Goal: Communication & Community: Answer question/provide support

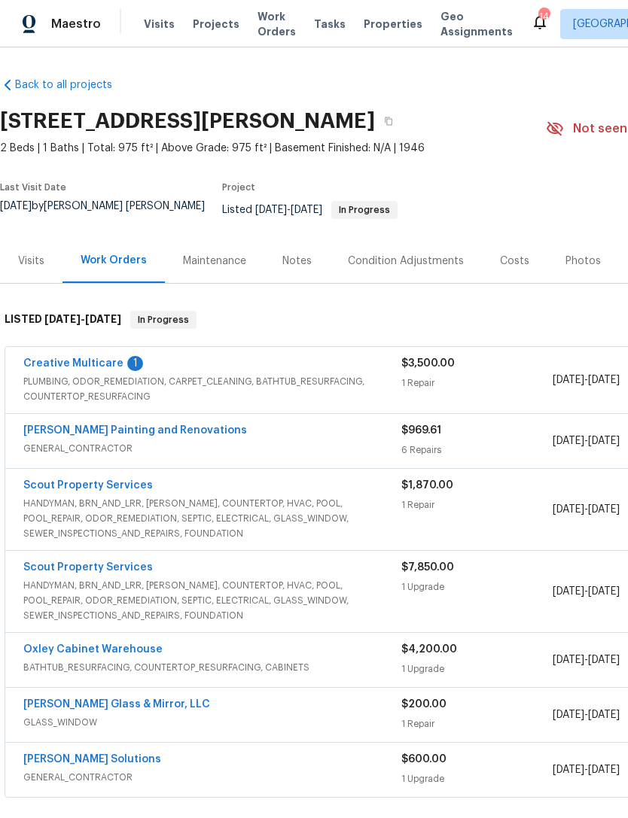
click at [220, 275] on div "Maintenance" at bounding box center [214, 261] width 99 height 44
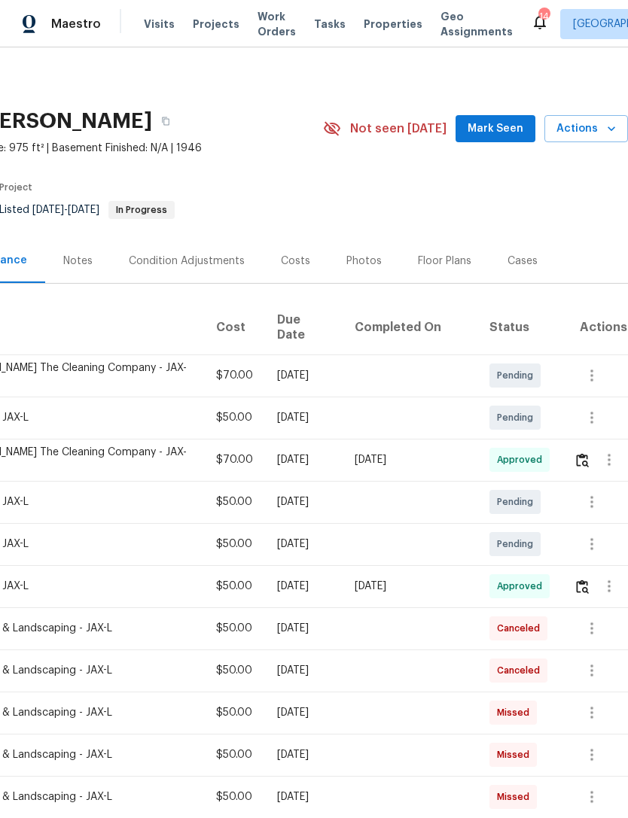
scroll to position [0, 223]
click at [581, 455] on img "button" at bounding box center [582, 460] width 13 height 14
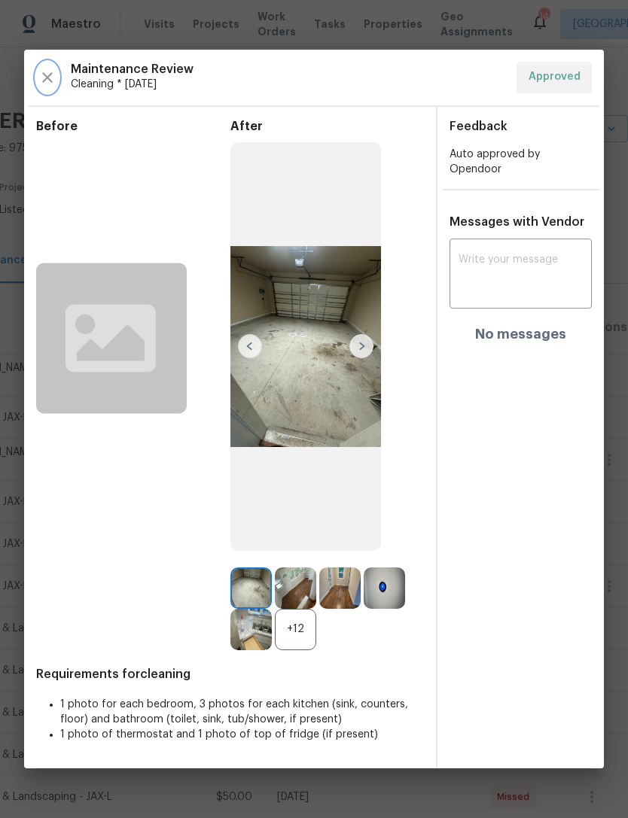
click at [51, 68] on icon "button" at bounding box center [47, 77] width 18 height 18
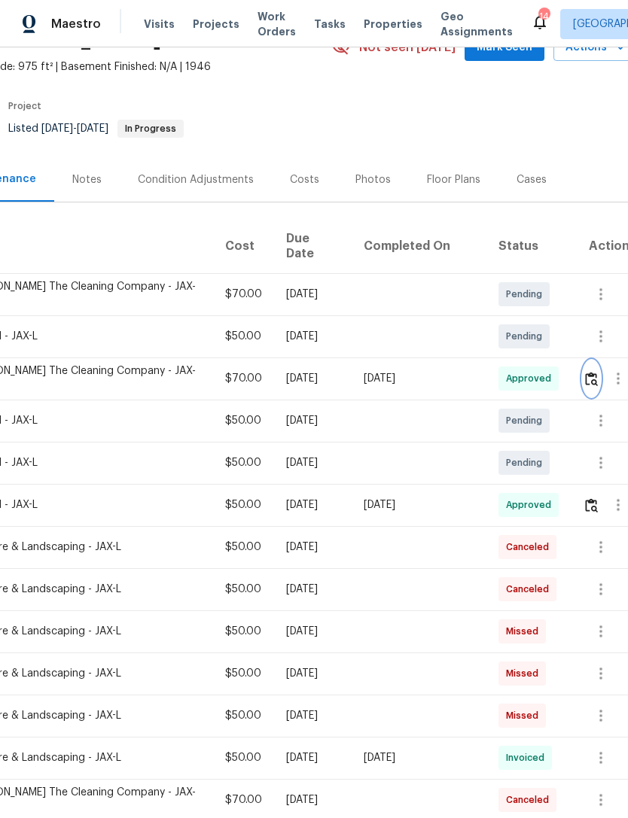
scroll to position [82, 216]
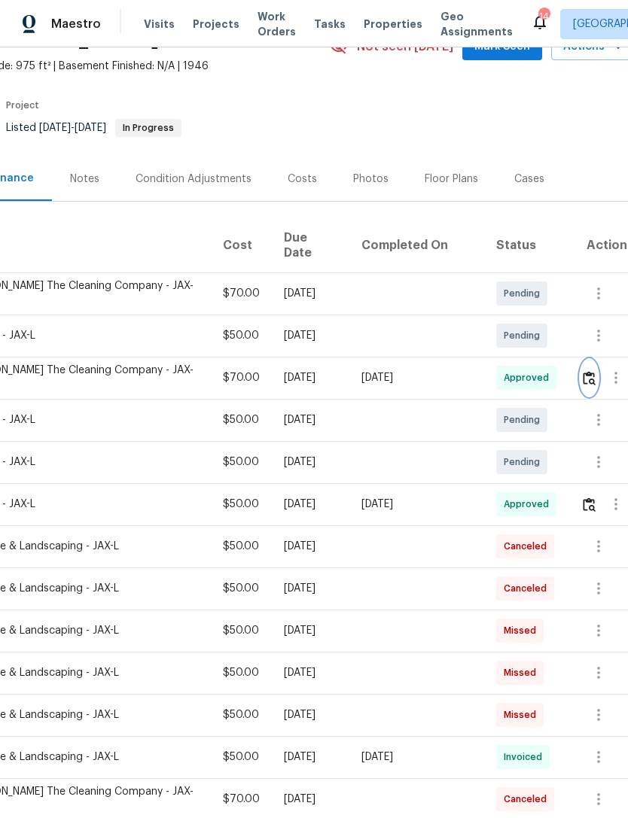
click at [583, 378] on img "button" at bounding box center [589, 378] width 13 height 14
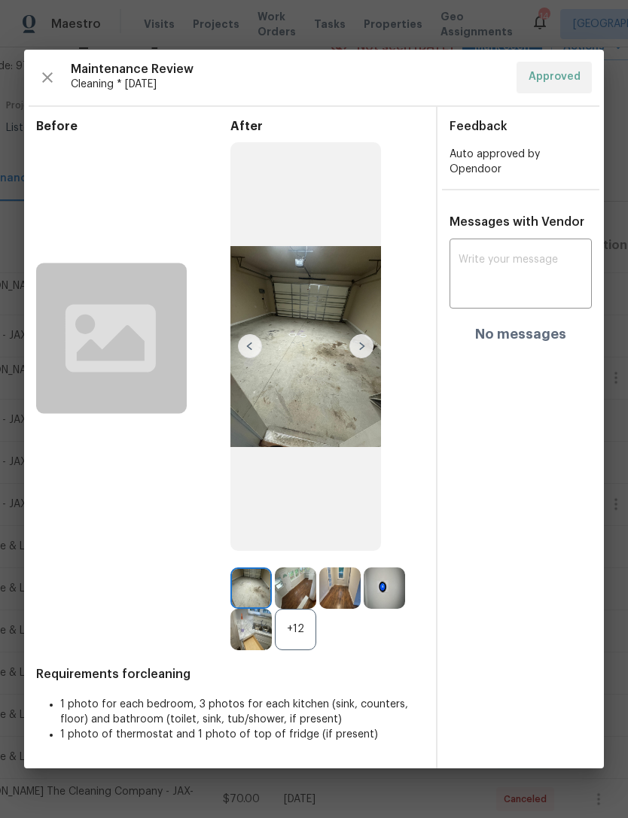
click at [361, 345] on img at bounding box center [361, 346] width 24 height 24
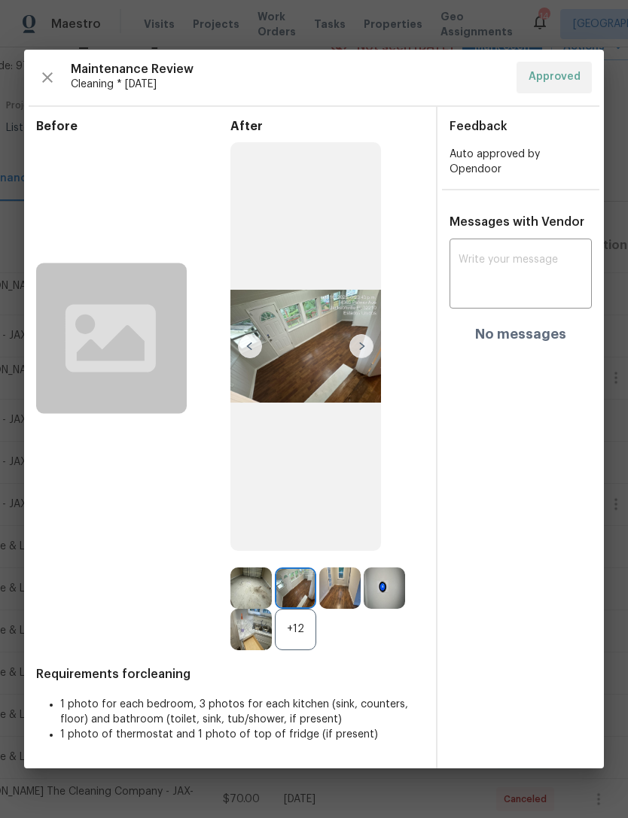
click at [366, 342] on img at bounding box center [361, 346] width 24 height 24
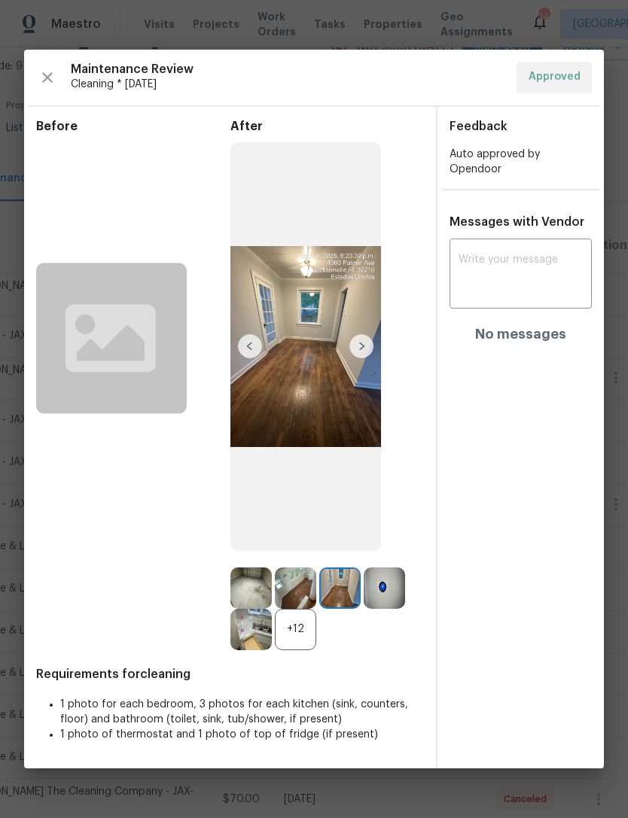
click at [370, 342] on img at bounding box center [361, 346] width 24 height 24
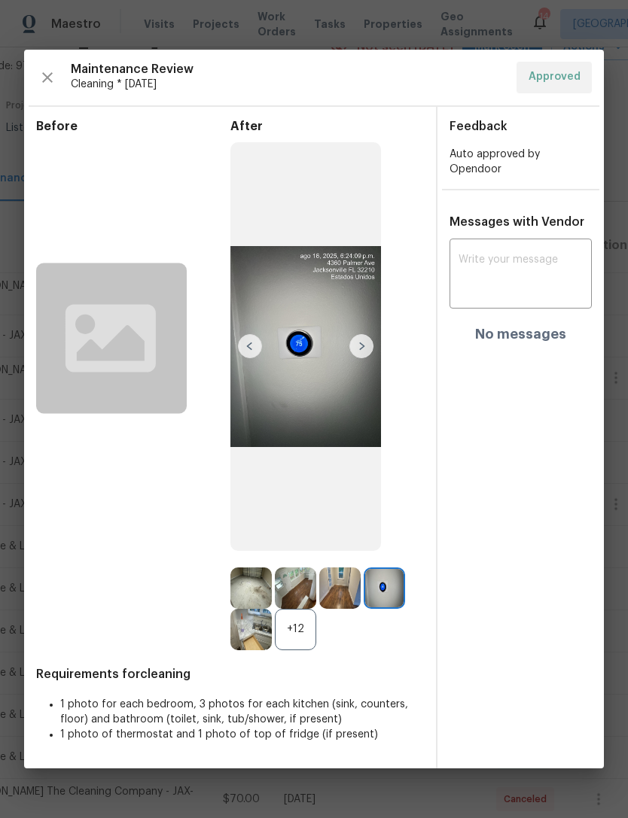
click at [370, 342] on img at bounding box center [361, 346] width 24 height 24
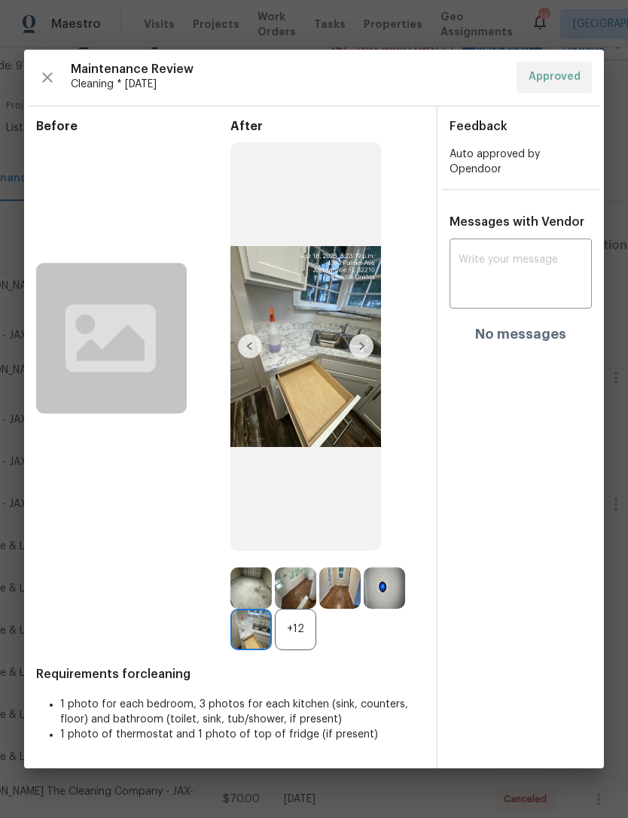
click at [364, 347] on img at bounding box center [361, 346] width 24 height 24
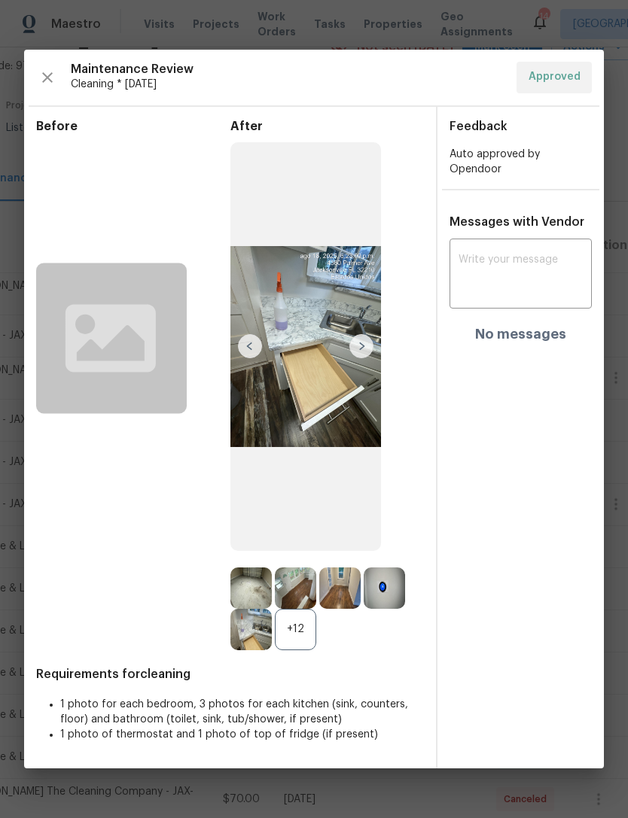
click at [370, 341] on img at bounding box center [361, 346] width 24 height 24
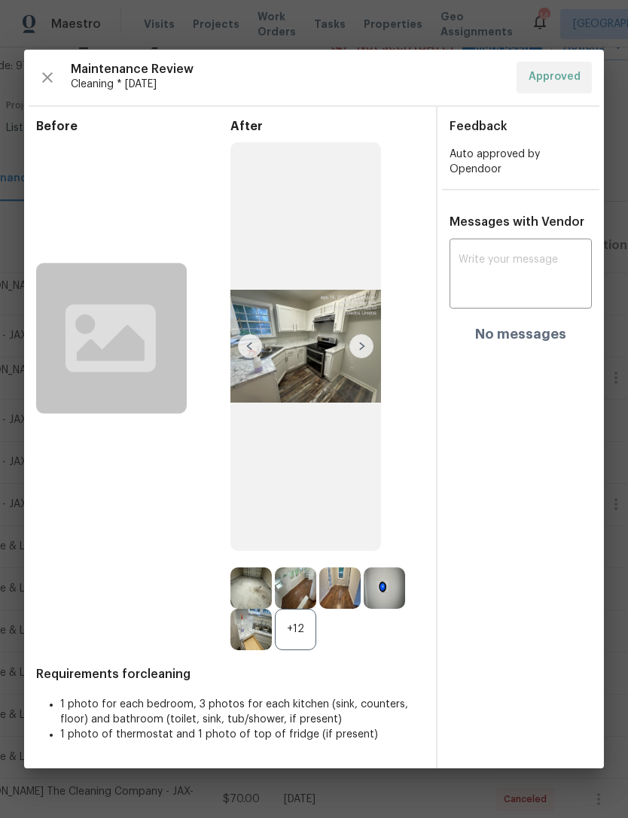
click at [368, 339] on img at bounding box center [361, 346] width 24 height 24
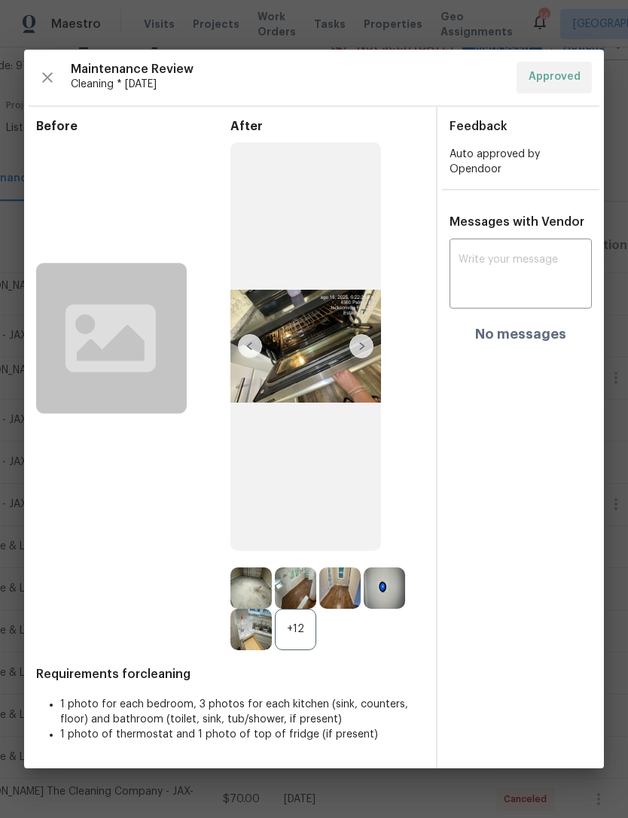
click at [366, 341] on img at bounding box center [361, 346] width 24 height 24
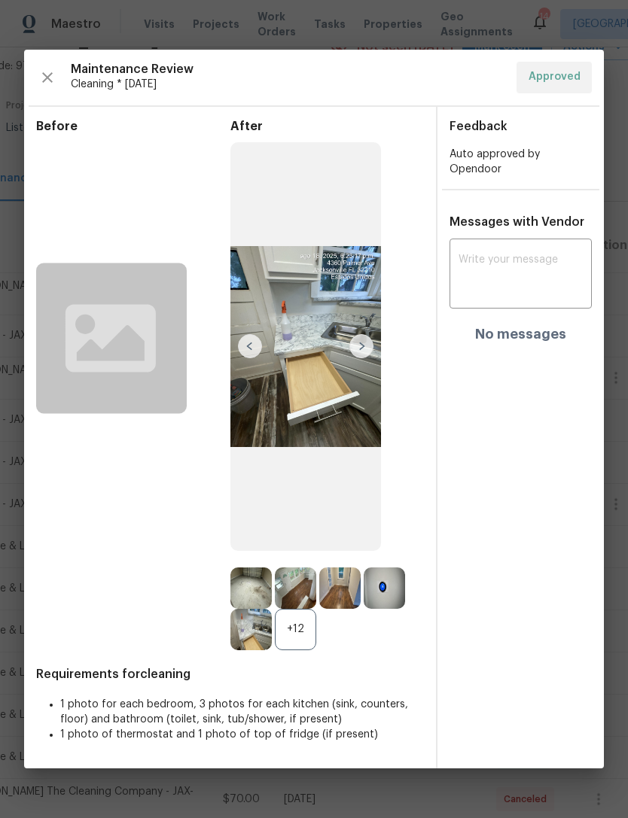
click at [367, 345] on img at bounding box center [361, 346] width 24 height 24
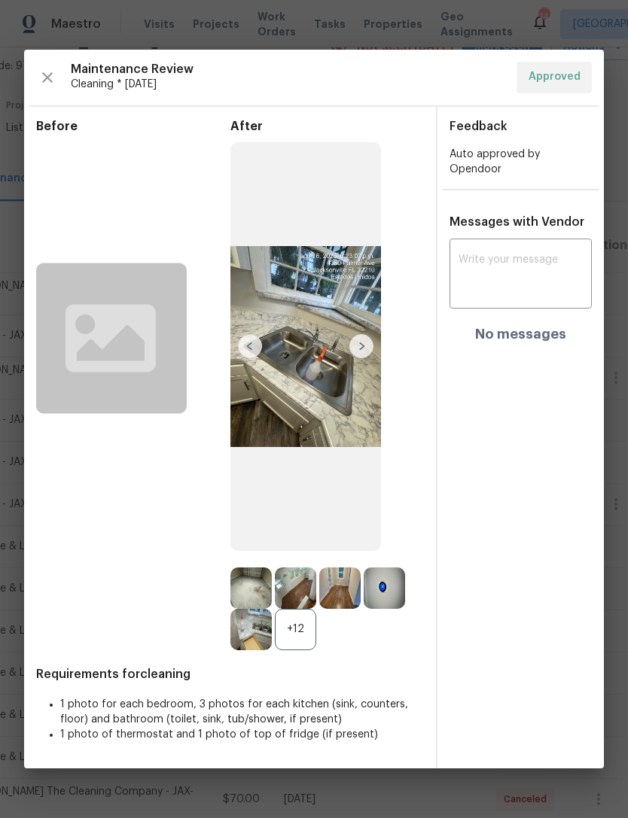
click at [364, 344] on img at bounding box center [361, 346] width 24 height 24
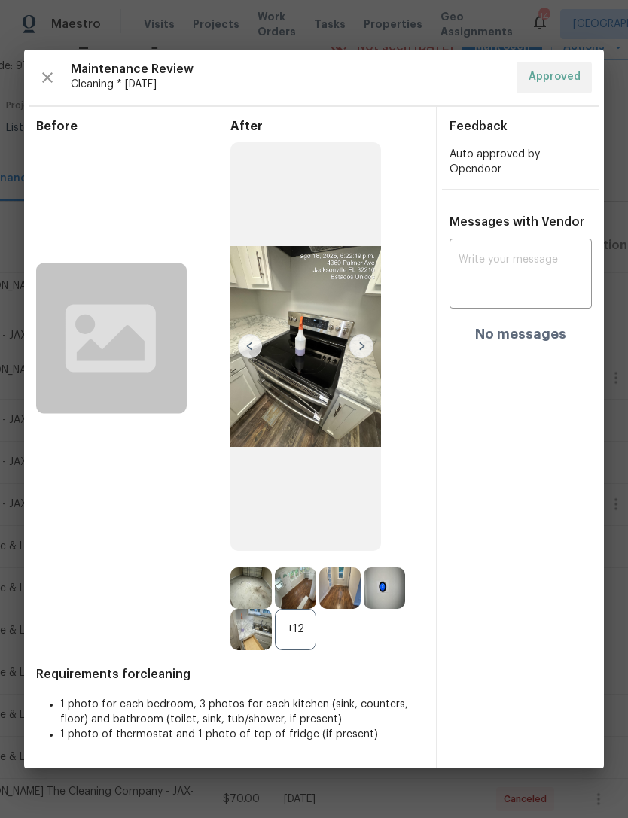
click at [367, 341] on img at bounding box center [361, 346] width 24 height 24
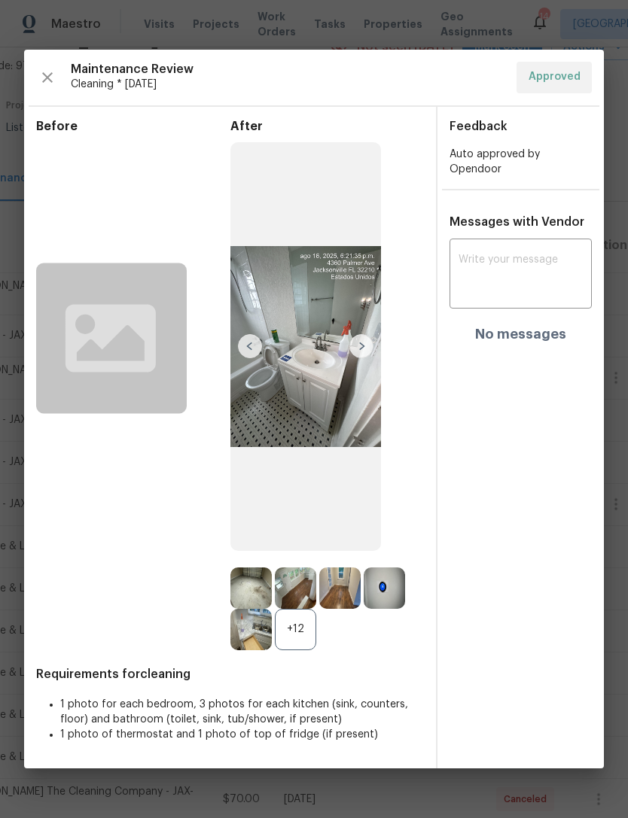
click at [363, 343] on img at bounding box center [361, 346] width 24 height 24
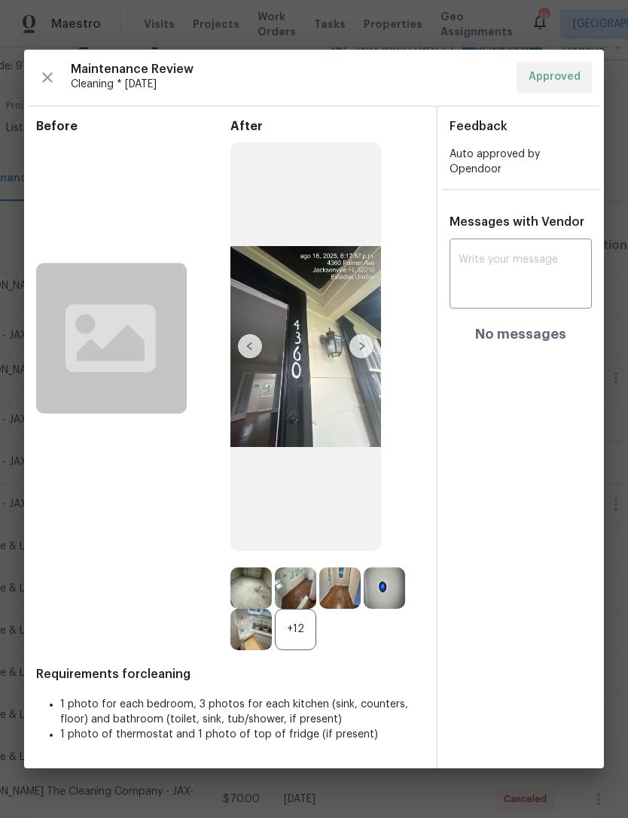
click at [373, 342] on img at bounding box center [361, 346] width 24 height 24
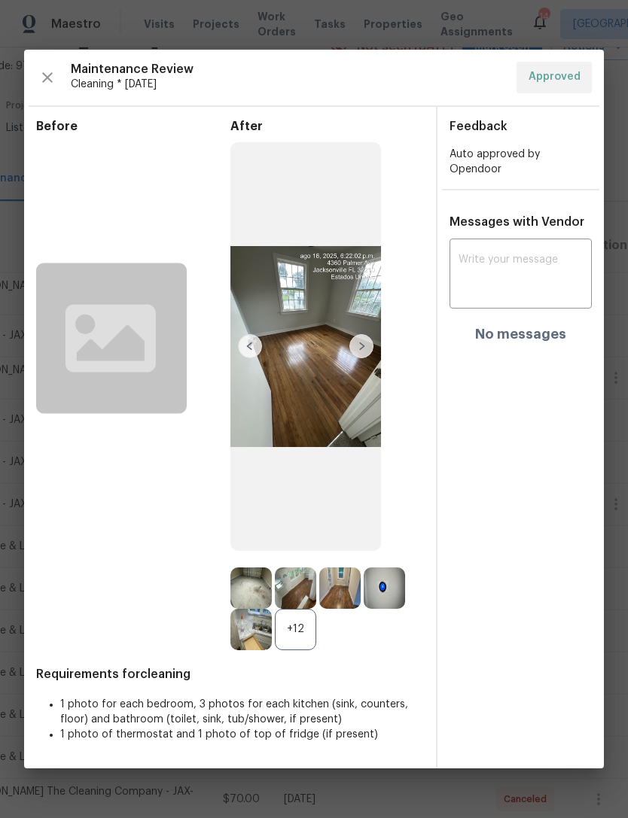
click at [370, 341] on img at bounding box center [361, 346] width 24 height 24
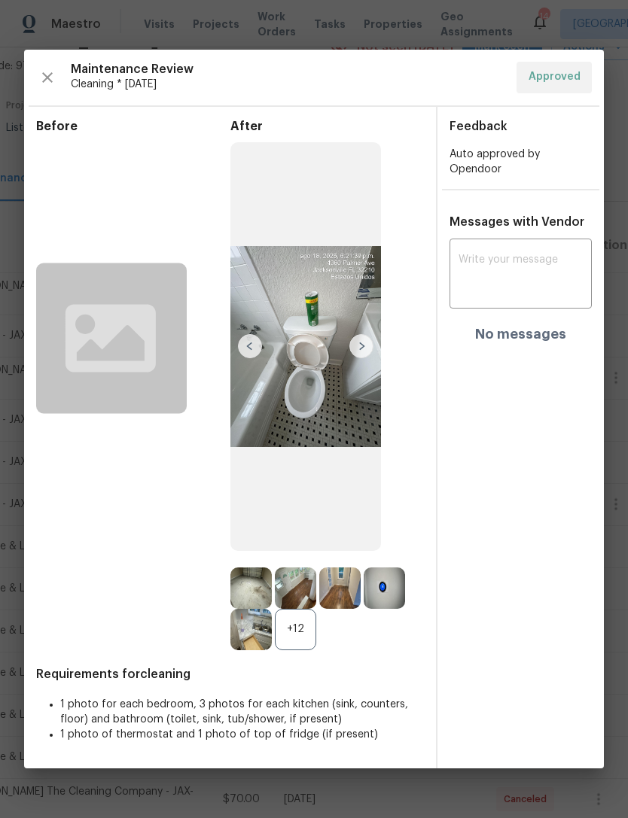
click at [368, 345] on img at bounding box center [361, 346] width 24 height 24
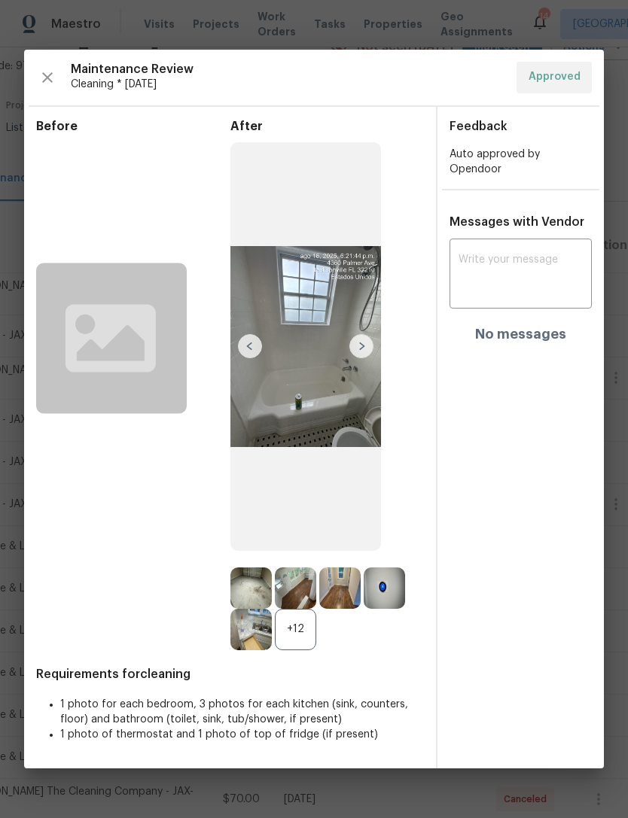
click at [367, 339] on img at bounding box center [361, 346] width 24 height 24
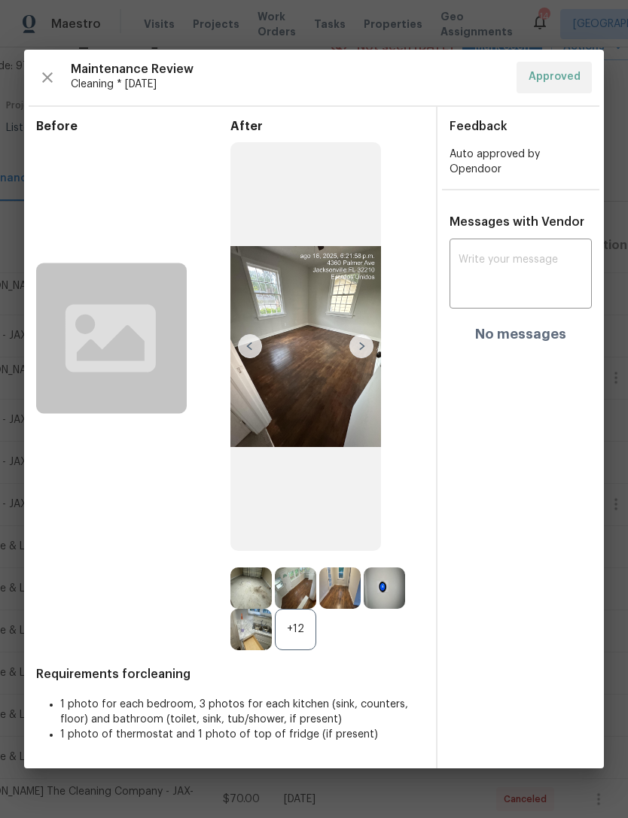
click at [367, 342] on img at bounding box center [361, 346] width 24 height 24
click at [367, 341] on img at bounding box center [361, 346] width 24 height 24
click at [355, 349] on img at bounding box center [361, 346] width 24 height 24
click at [368, 340] on img at bounding box center [361, 346] width 24 height 24
click at [360, 346] on img at bounding box center [361, 346] width 24 height 24
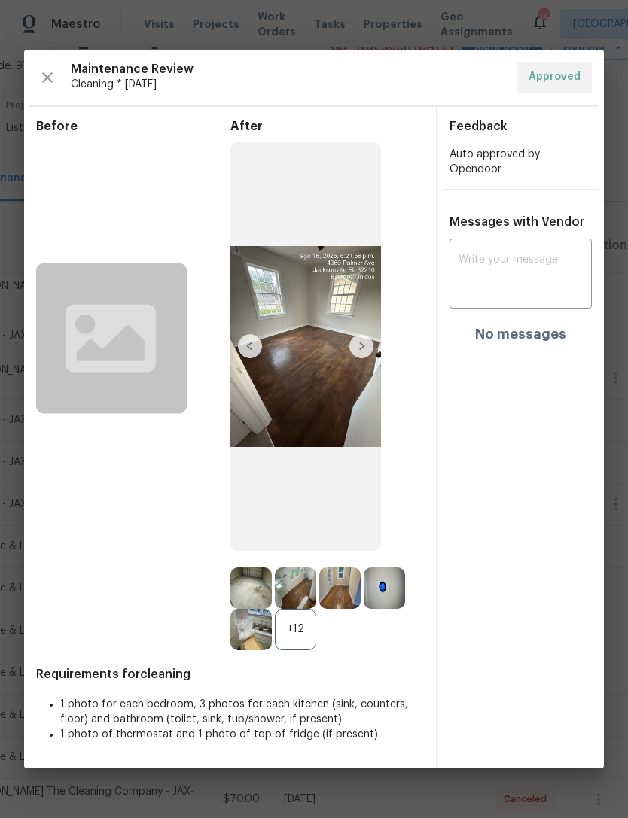
click at [357, 348] on img at bounding box center [361, 346] width 24 height 24
click at [300, 640] on div "+12" at bounding box center [295, 629] width 41 height 41
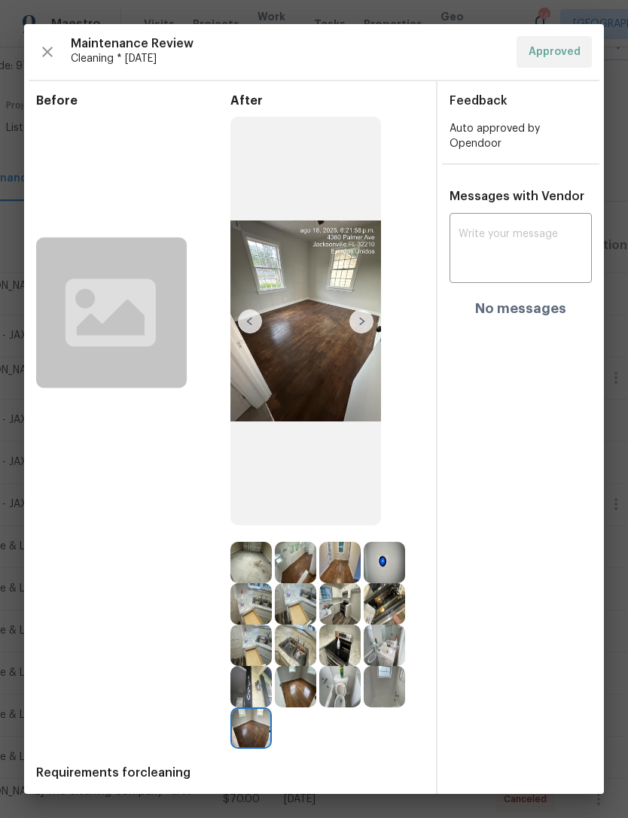
scroll to position [0, 0]
click at [49, 54] on icon "button" at bounding box center [47, 52] width 11 height 11
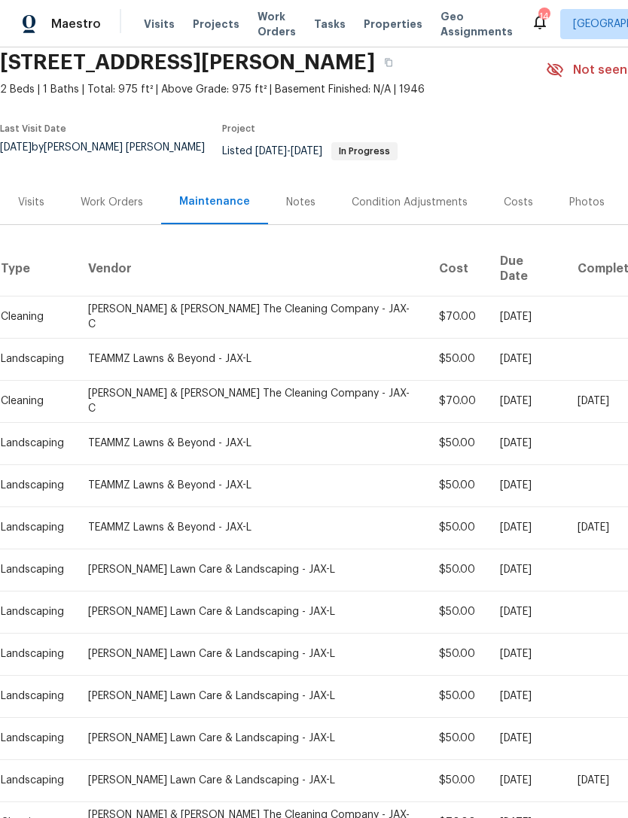
scroll to position [59, 0]
click at [113, 203] on div "Work Orders" at bounding box center [112, 202] width 62 height 15
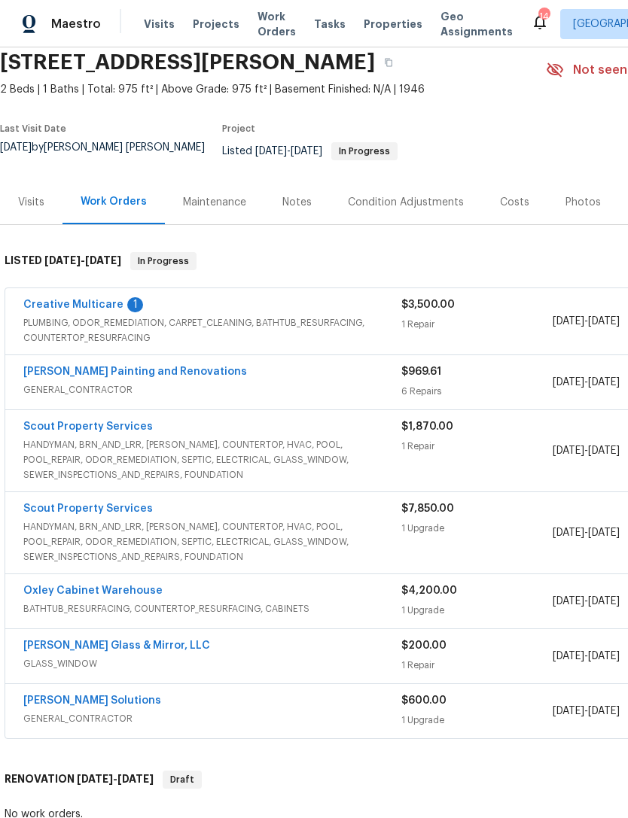
click at [94, 310] on link "Creative Multicare" at bounding box center [73, 305] width 100 height 11
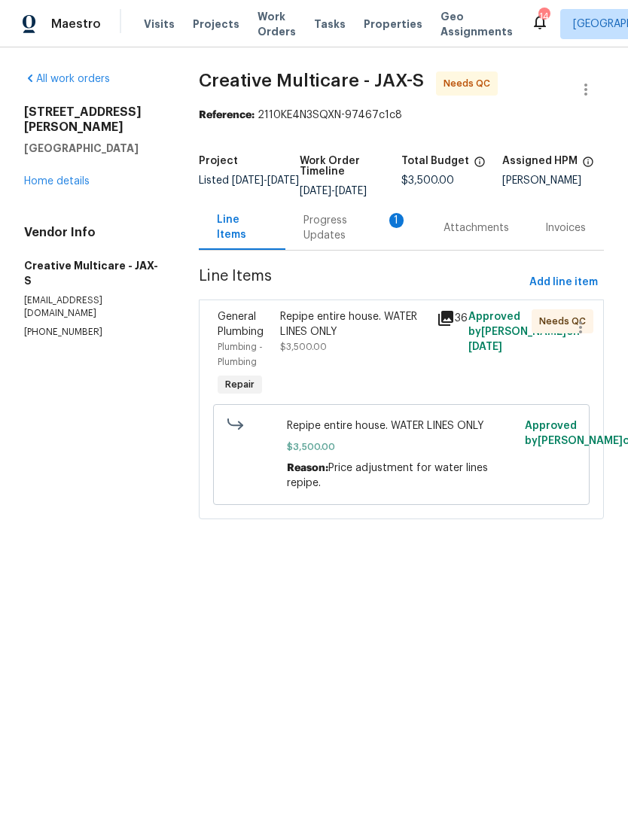
click at [350, 243] on div "Progress Updates 1" at bounding box center [355, 228] width 104 height 30
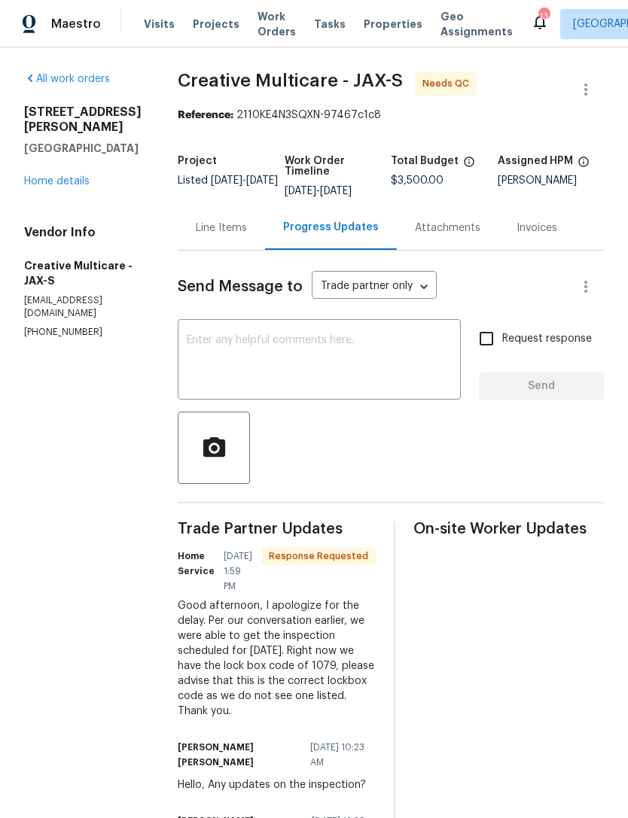
click at [391, 388] on textarea at bounding box center [319, 361] width 265 height 53
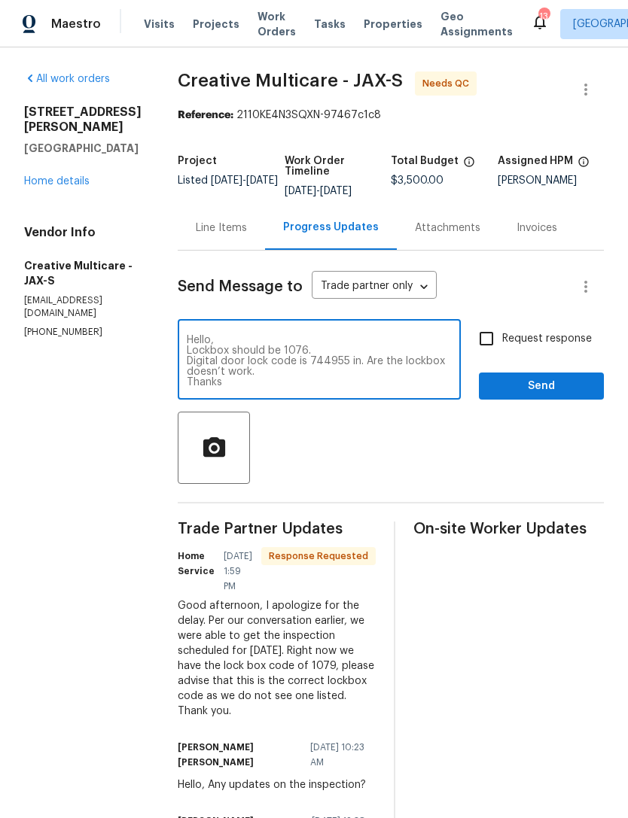
type textarea "Hello, Lockbox should be 1076. Digital door lock code is 744955 in. Are the loc…"
click at [522, 396] on span "Send" at bounding box center [541, 386] width 101 height 19
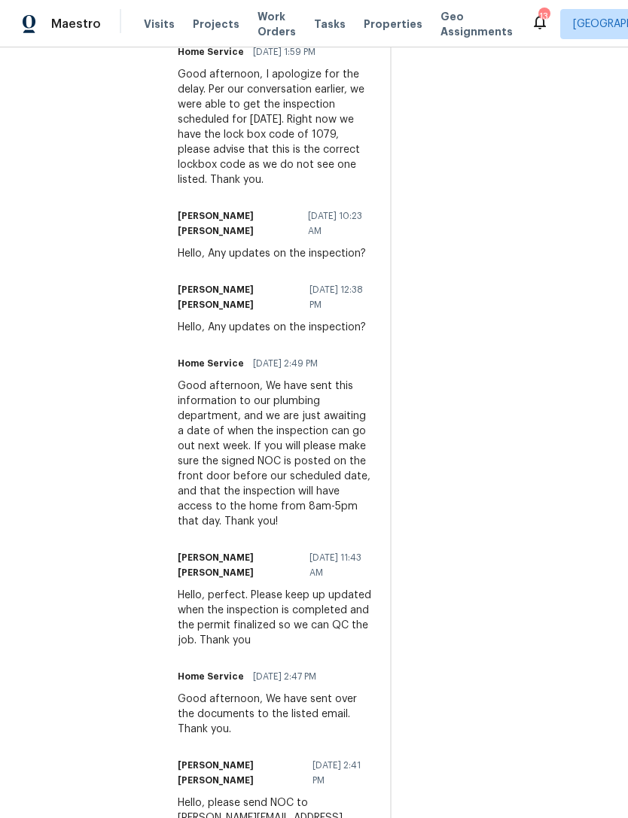
scroll to position [672, 0]
